Goal: Task Accomplishment & Management: Complete application form

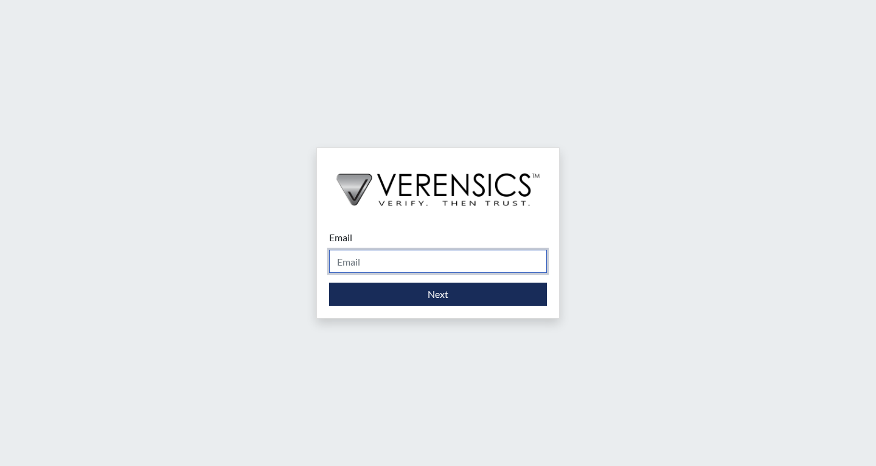
click at [397, 262] on input "Email" at bounding box center [438, 260] width 218 height 23
type input "[PERSON_NAME][EMAIL_ADDRESS][PERSON_NAME][DOMAIN_NAME]"
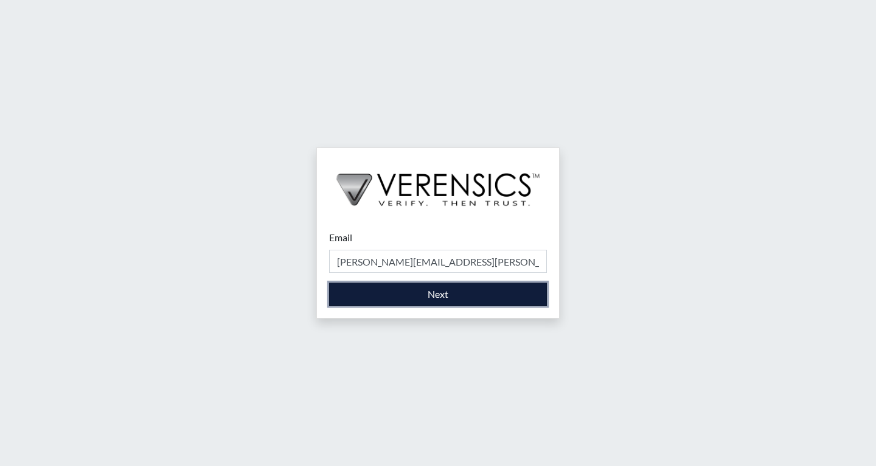
click at [389, 291] on button "Next" at bounding box center [438, 293] width 218 height 23
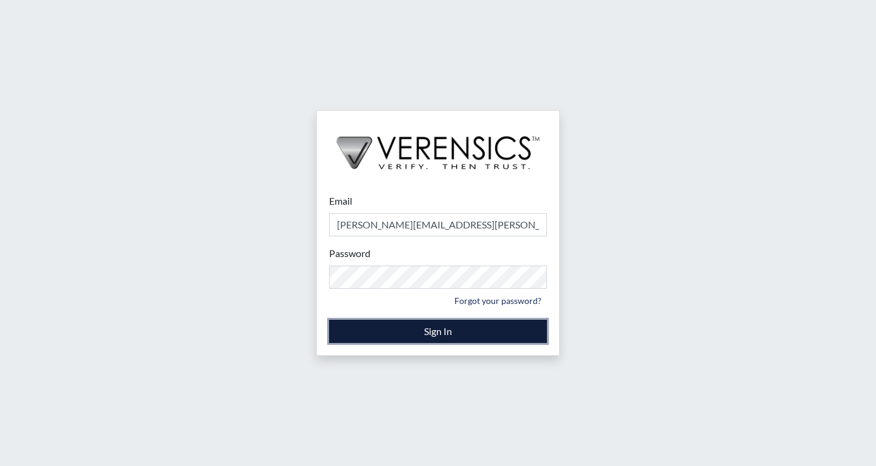
click at [451, 335] on button "Sign In" at bounding box center [438, 330] width 218 height 23
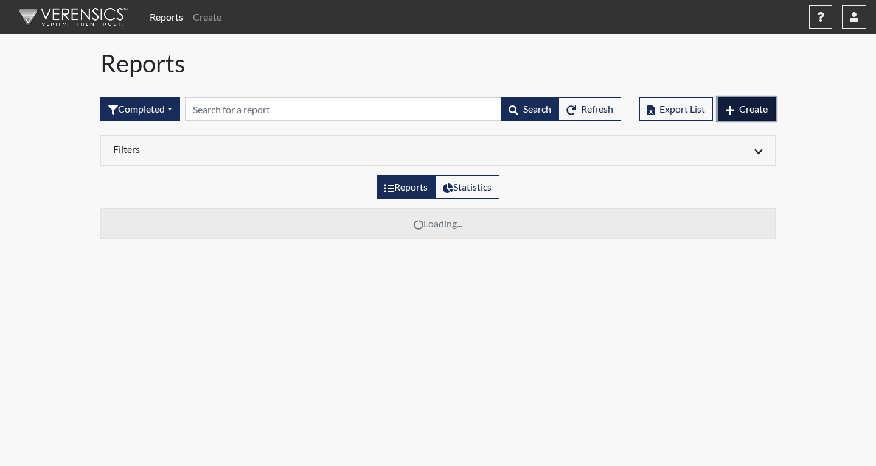
click at [762, 103] on span "Create" at bounding box center [753, 109] width 29 height 12
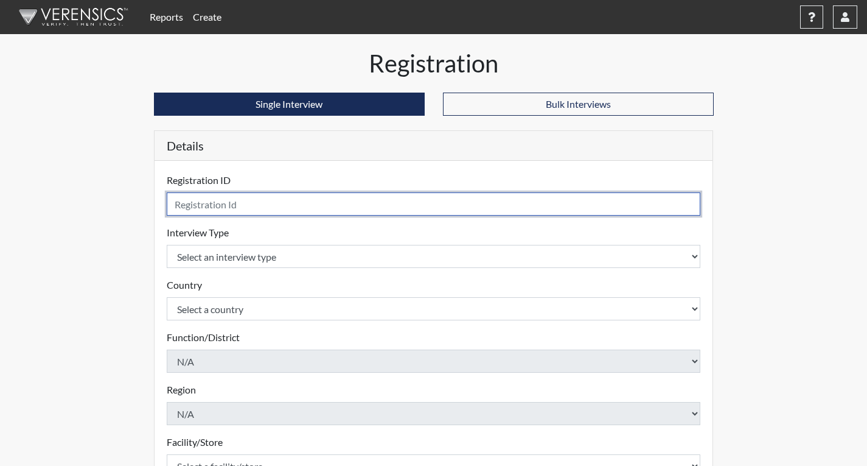
click at [194, 204] on input "text" at bounding box center [434, 203] width 534 height 23
type input "j"
type input "JAH0664"
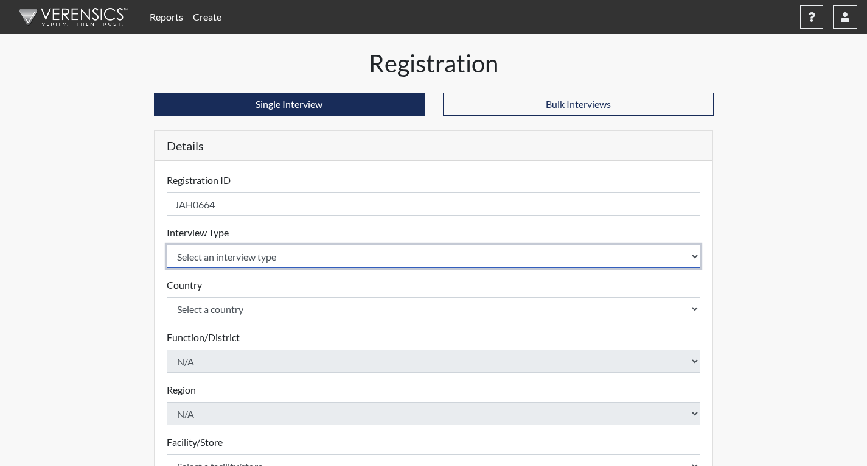
click at [309, 257] on select "Select an interview type Corrections Pre-Employment" at bounding box center [434, 256] width 534 height 23
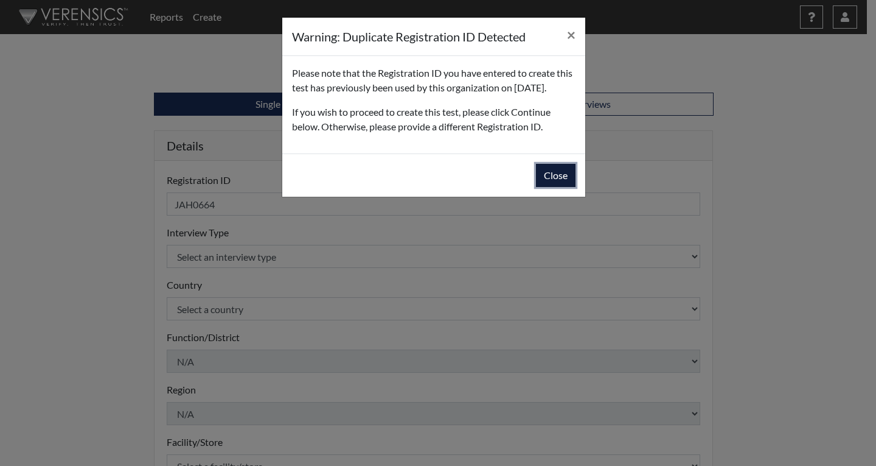
click at [563, 187] on button "Close" at bounding box center [556, 175] width 40 height 23
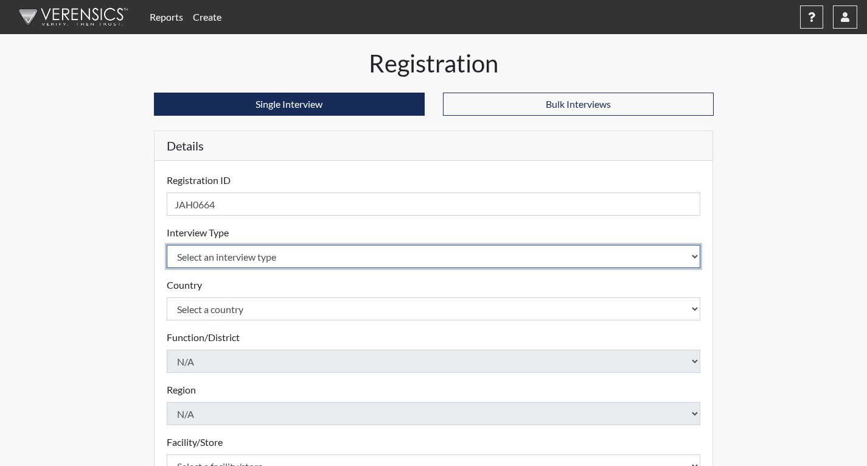
click at [200, 261] on select "Select an interview type Corrections Pre-Employment" at bounding box center [434, 256] width 534 height 23
select select "ff733e93-e1bf-11ea-9c9f-0eff0cf7eb8f"
click at [167, 245] on select "Select an interview type Corrections Pre-Employment" at bounding box center [434, 256] width 534 height 23
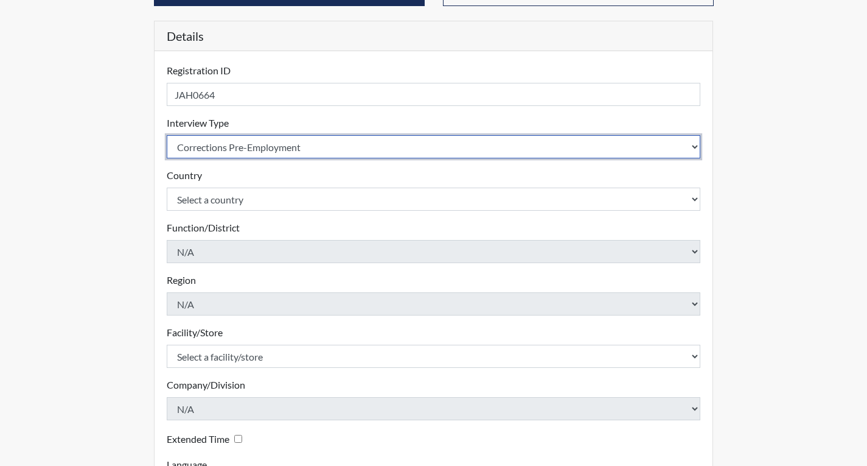
scroll to position [122, 0]
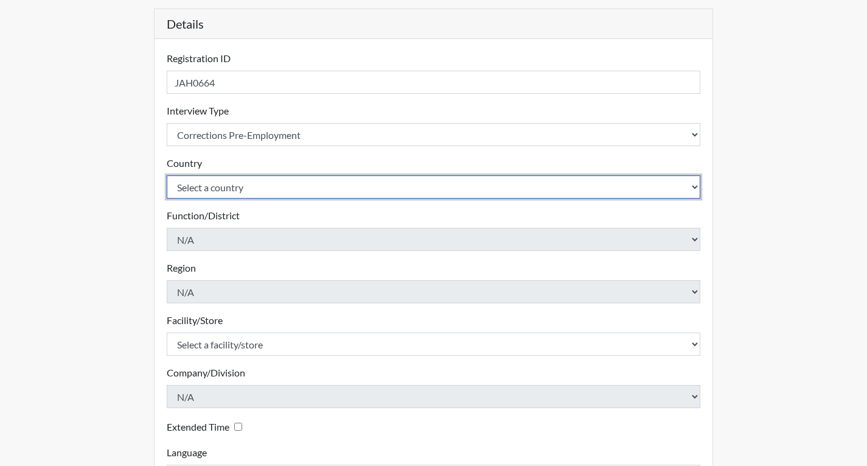
click at [225, 186] on select "Select a country [GEOGRAPHIC_DATA] [GEOGRAPHIC_DATA]" at bounding box center [434, 186] width 534 height 23
select select "united-states-of-[GEOGRAPHIC_DATA]"
click at [167, 175] on select "Select a country [GEOGRAPHIC_DATA] [GEOGRAPHIC_DATA]" at bounding box center [434, 186] width 534 height 23
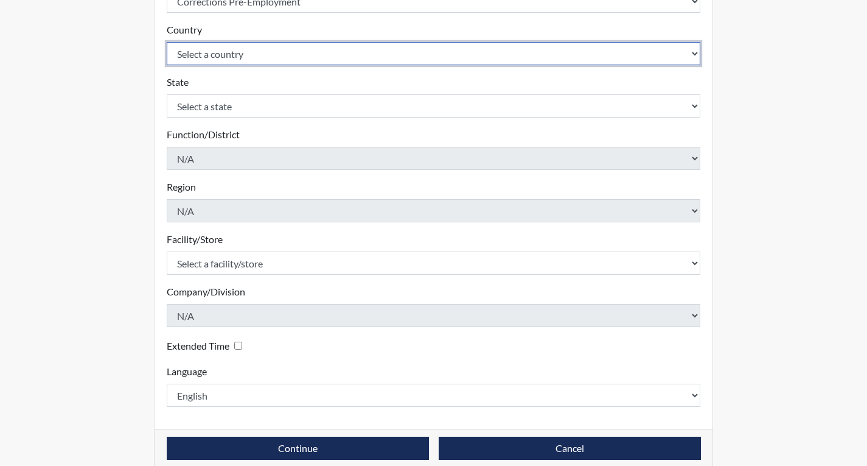
scroll to position [271, 0]
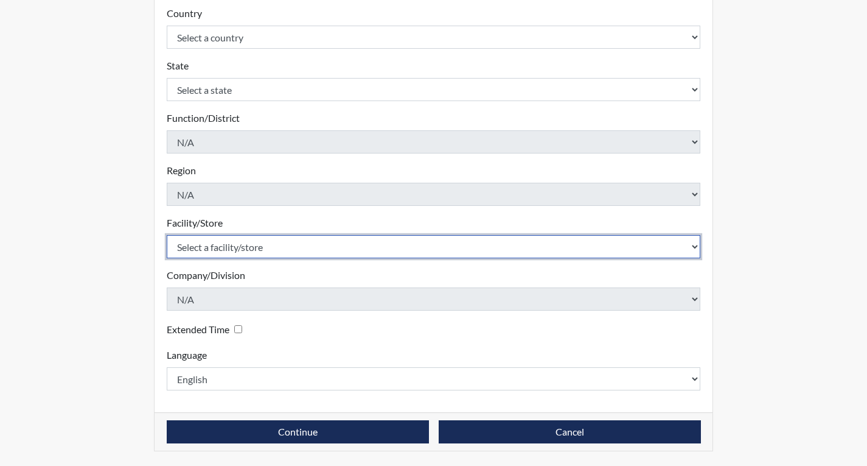
click at [232, 254] on select "Select a facility/store [PERSON_NAME]" at bounding box center [434, 246] width 534 height 23
select select "022d70d9-6788-4b21-95d9-d3ba1afe1ec8"
click at [167, 235] on select "Select a facility/store [PERSON_NAME]" at bounding box center [434, 246] width 534 height 23
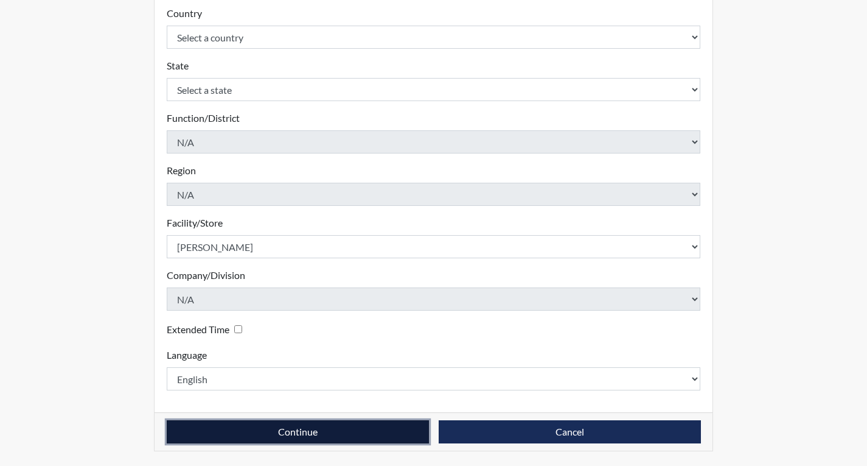
click at [244, 428] on button "Continue" at bounding box center [298, 431] width 262 height 23
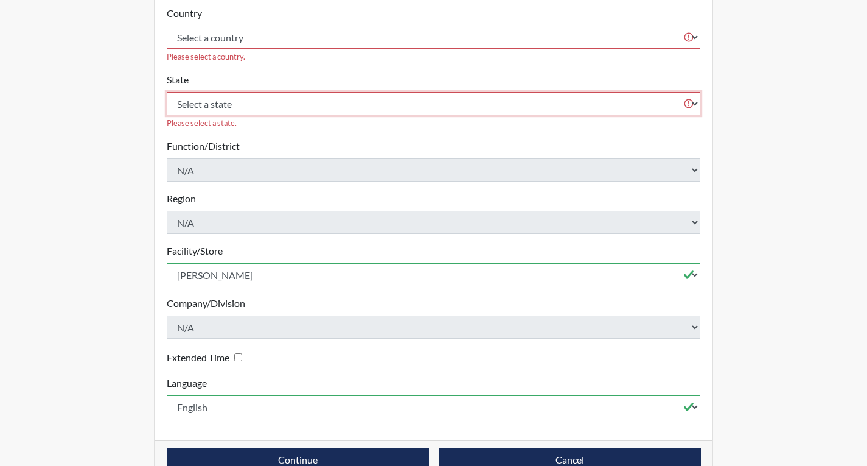
click at [240, 92] on select "Select a state [US_STATE] [US_STATE] [US_STATE] [US_STATE] [US_STATE] [US_STATE…" at bounding box center [434, 103] width 534 height 23
select select "GA"
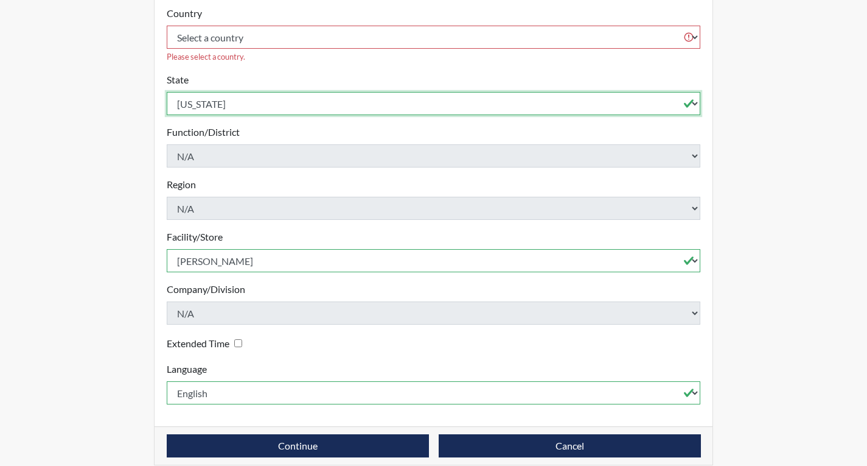
click at [167, 92] on select "Select a state [US_STATE] [US_STATE] [US_STATE] [US_STATE] [US_STATE] [US_STATE…" at bounding box center [434, 103] width 534 height 23
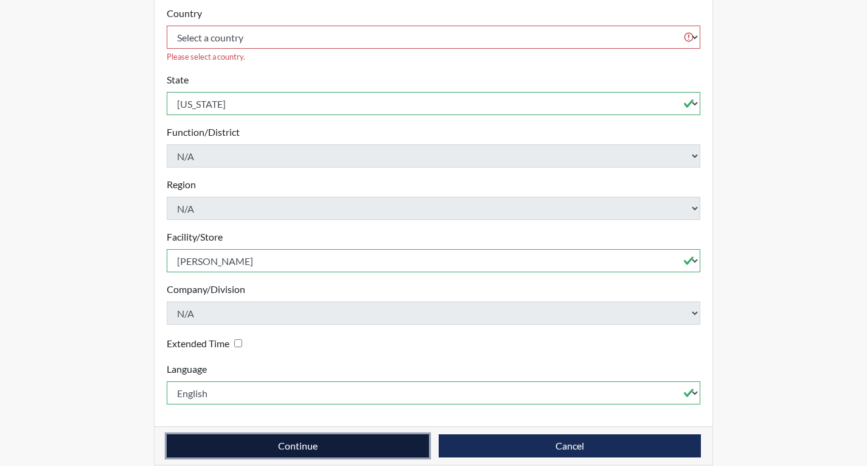
click at [293, 434] on button "Continue" at bounding box center [298, 445] width 262 height 23
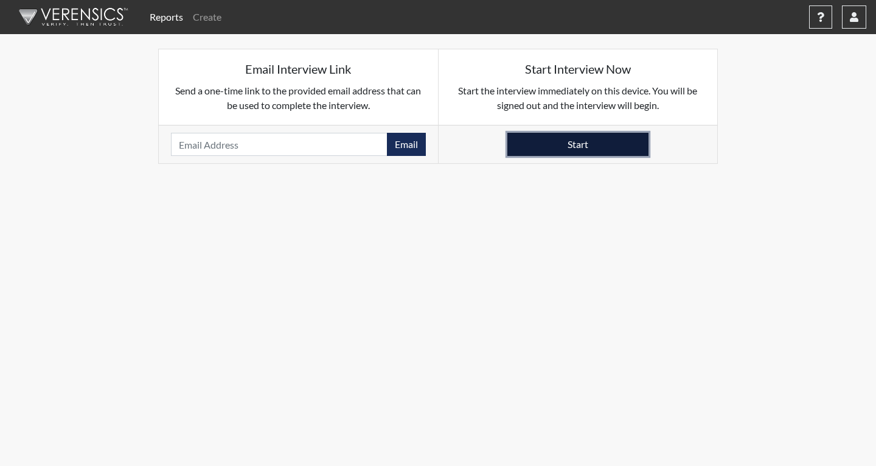
click at [576, 140] on button "Start" at bounding box center [578, 144] width 141 height 23
